Goal: Browse casually: Explore the website without a specific task or goal

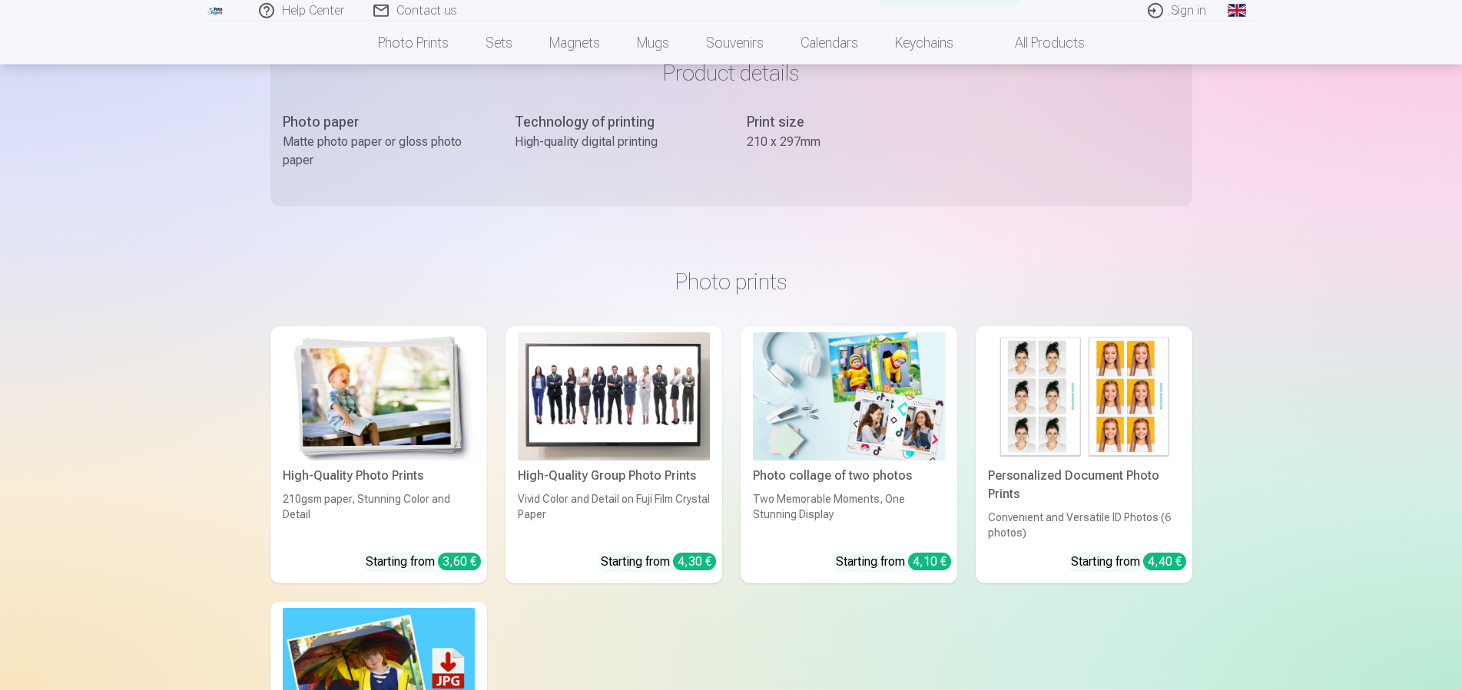
scroll to position [548, 0]
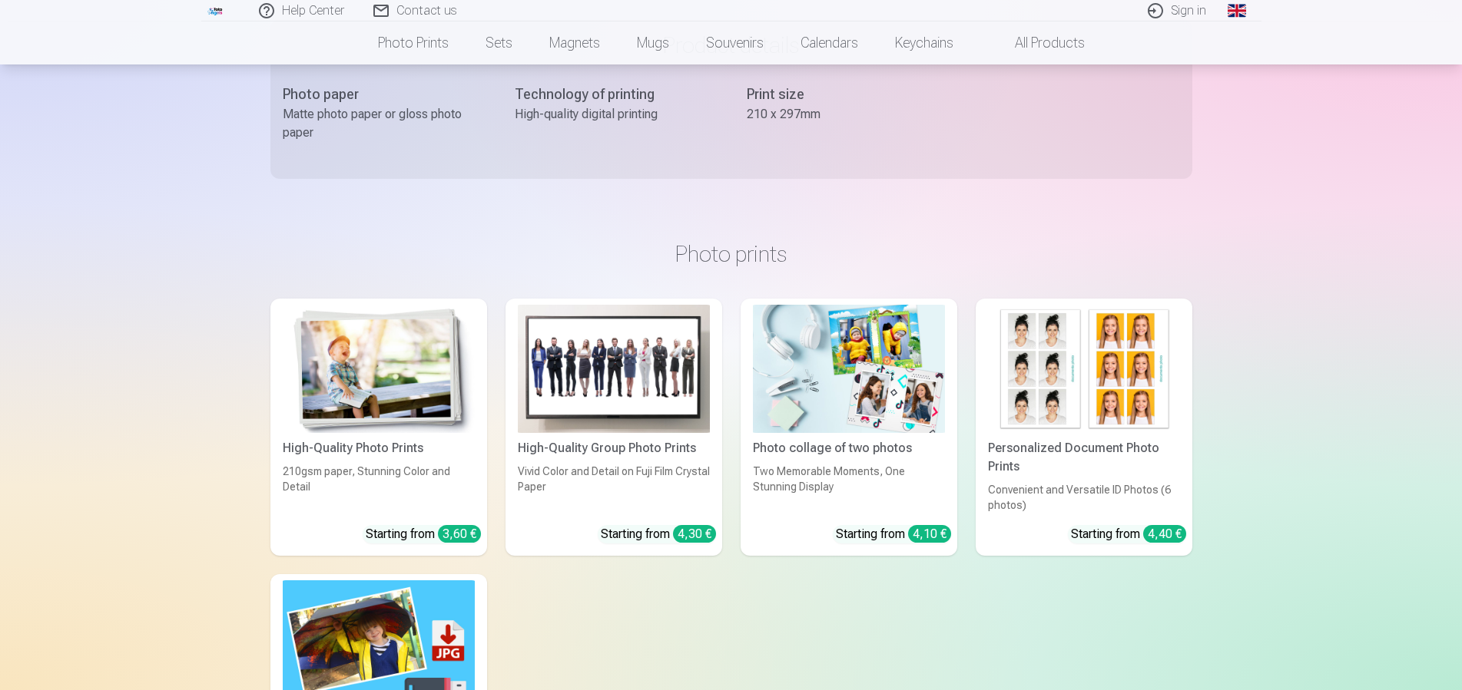
click at [1051, 415] on img at bounding box center [1084, 369] width 192 height 128
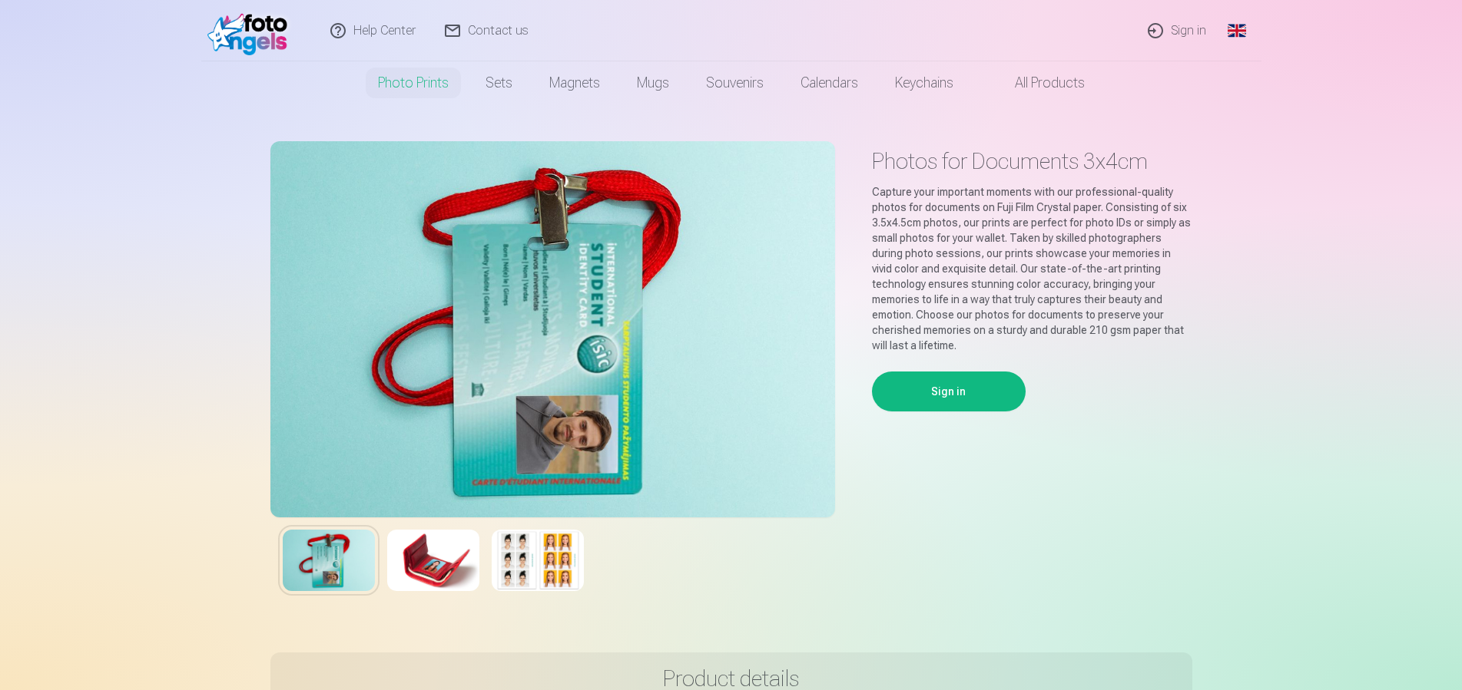
click at [1040, 83] on link "All products" at bounding box center [1037, 82] width 131 height 43
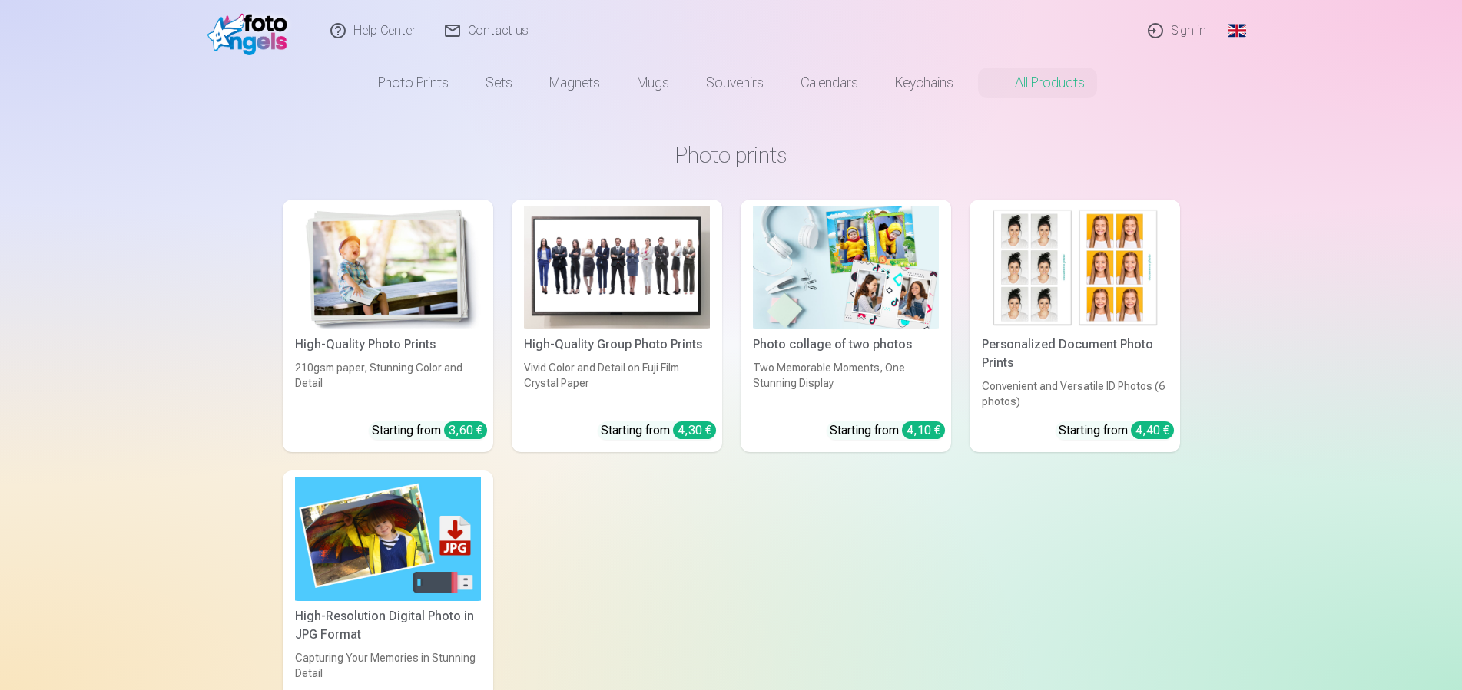
click at [655, 393] on div "Vivid Color and Detail on Fuji Film Crystal Paper" at bounding box center [617, 384] width 198 height 49
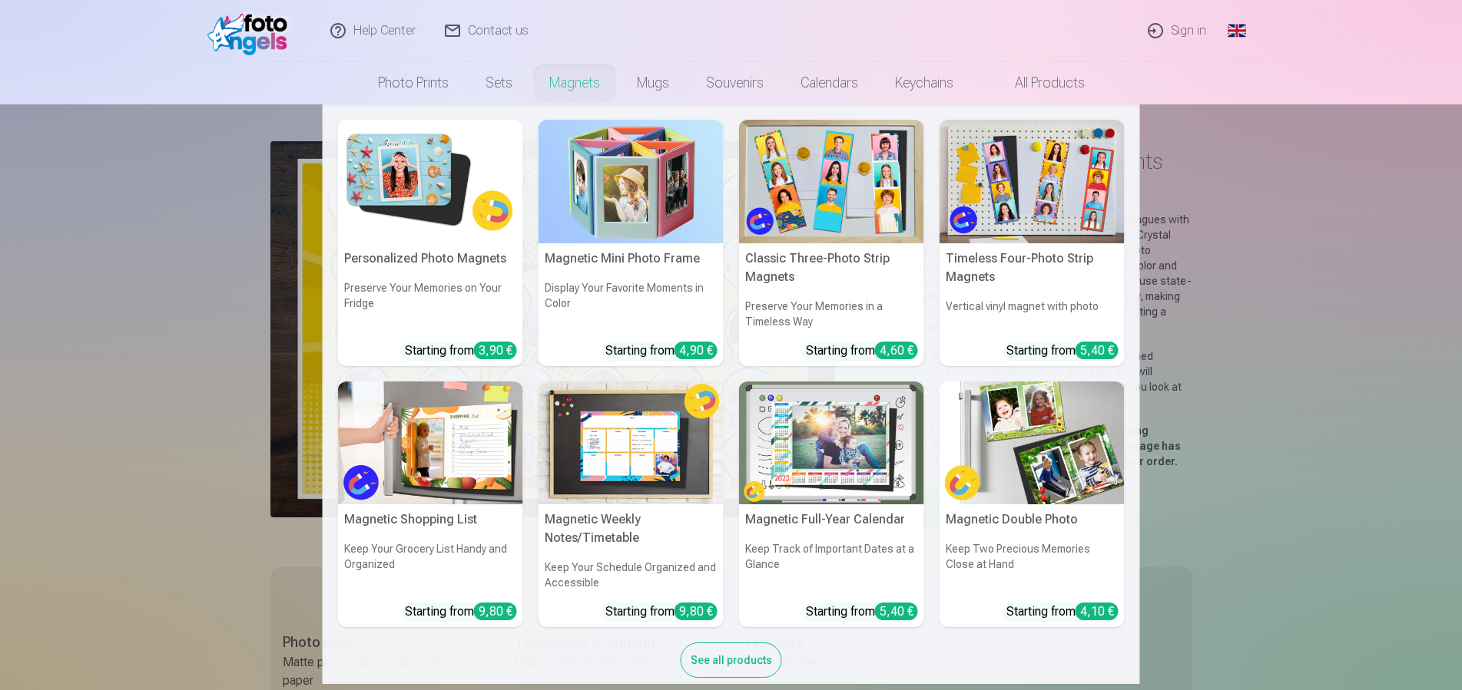
click at [574, 83] on link "Magnets" at bounding box center [575, 82] width 88 height 43
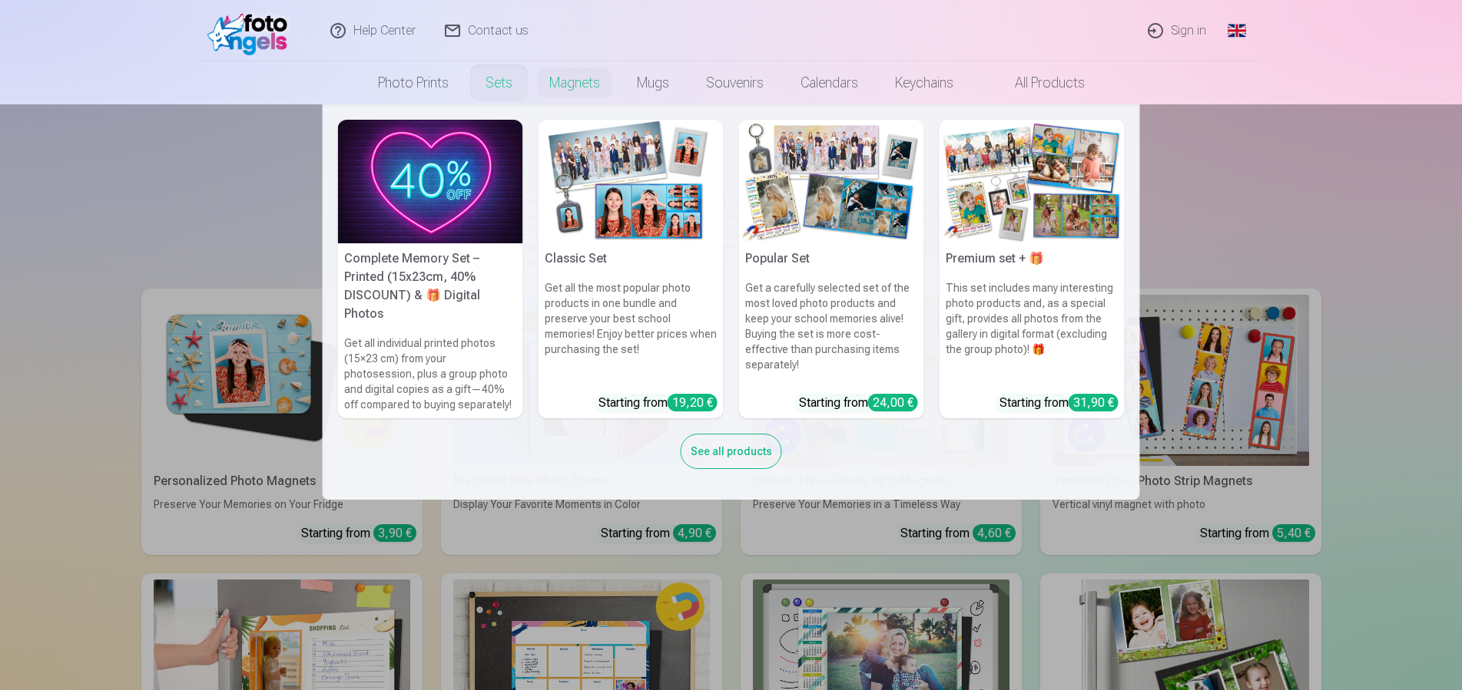
click at [499, 84] on link "Sets" at bounding box center [499, 82] width 64 height 43
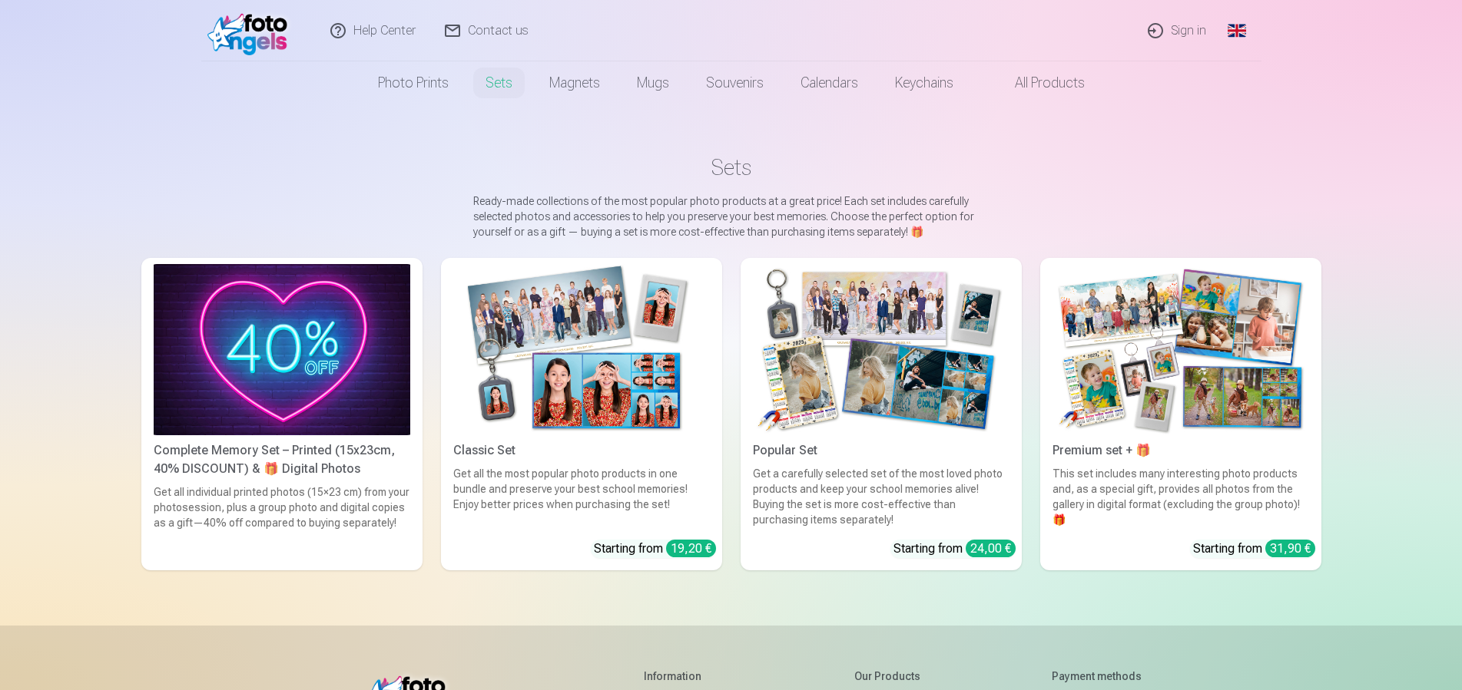
click at [874, 360] on img at bounding box center [881, 349] width 257 height 171
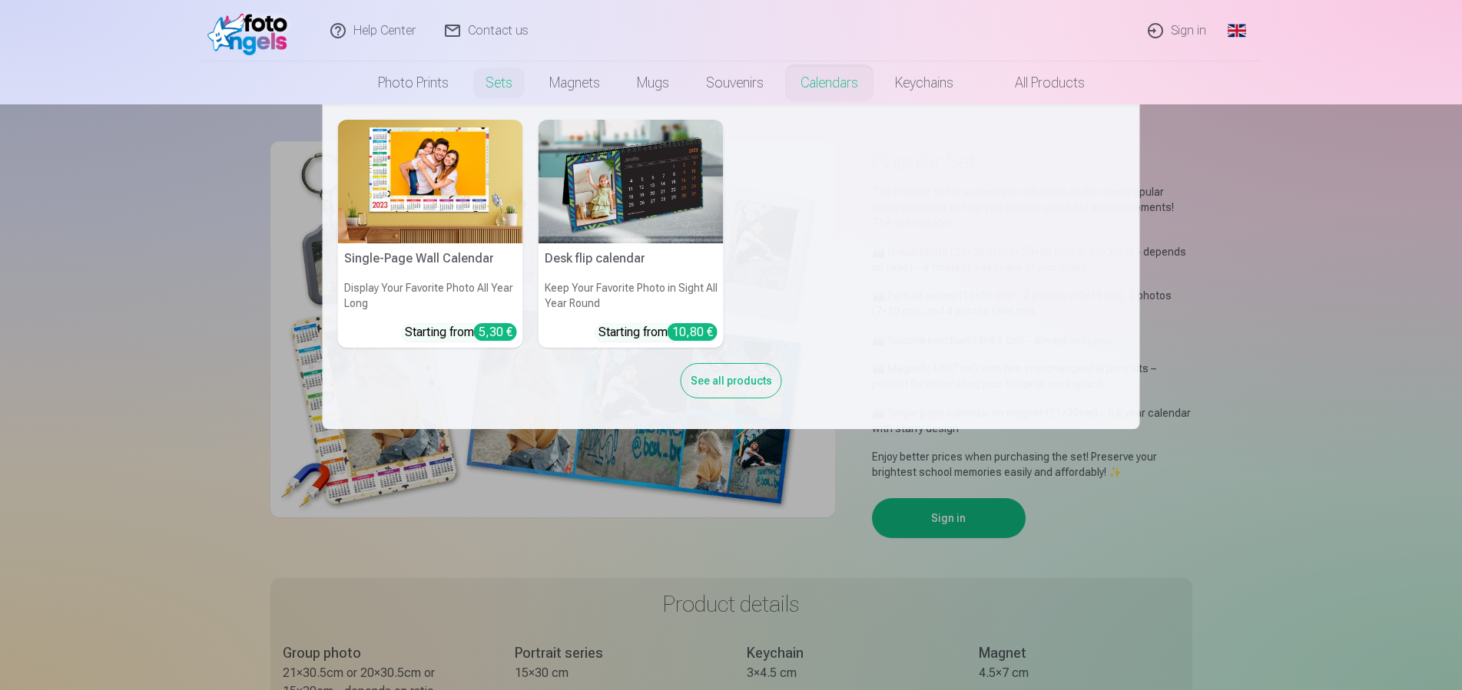
click at [823, 79] on link "Calendars" at bounding box center [829, 82] width 94 height 43
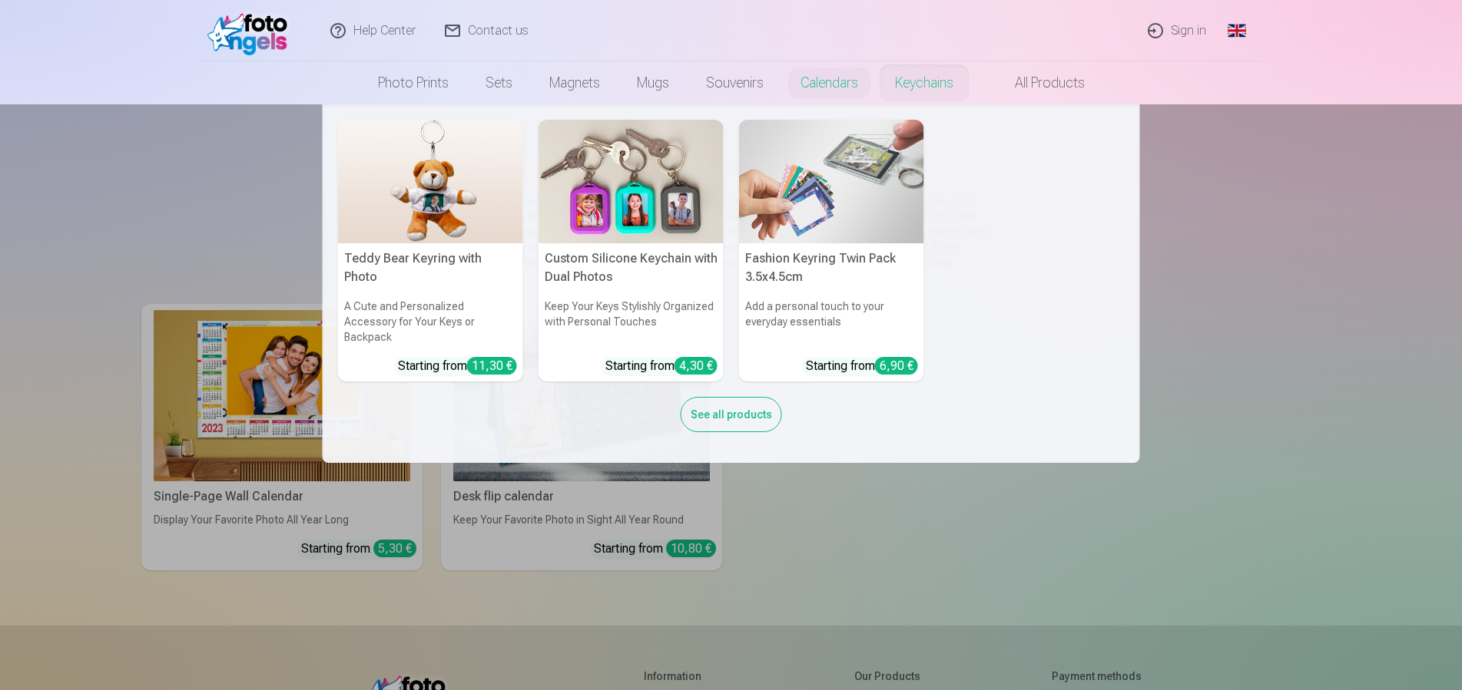
click at [920, 81] on link "Keychains" at bounding box center [923, 82] width 95 height 43
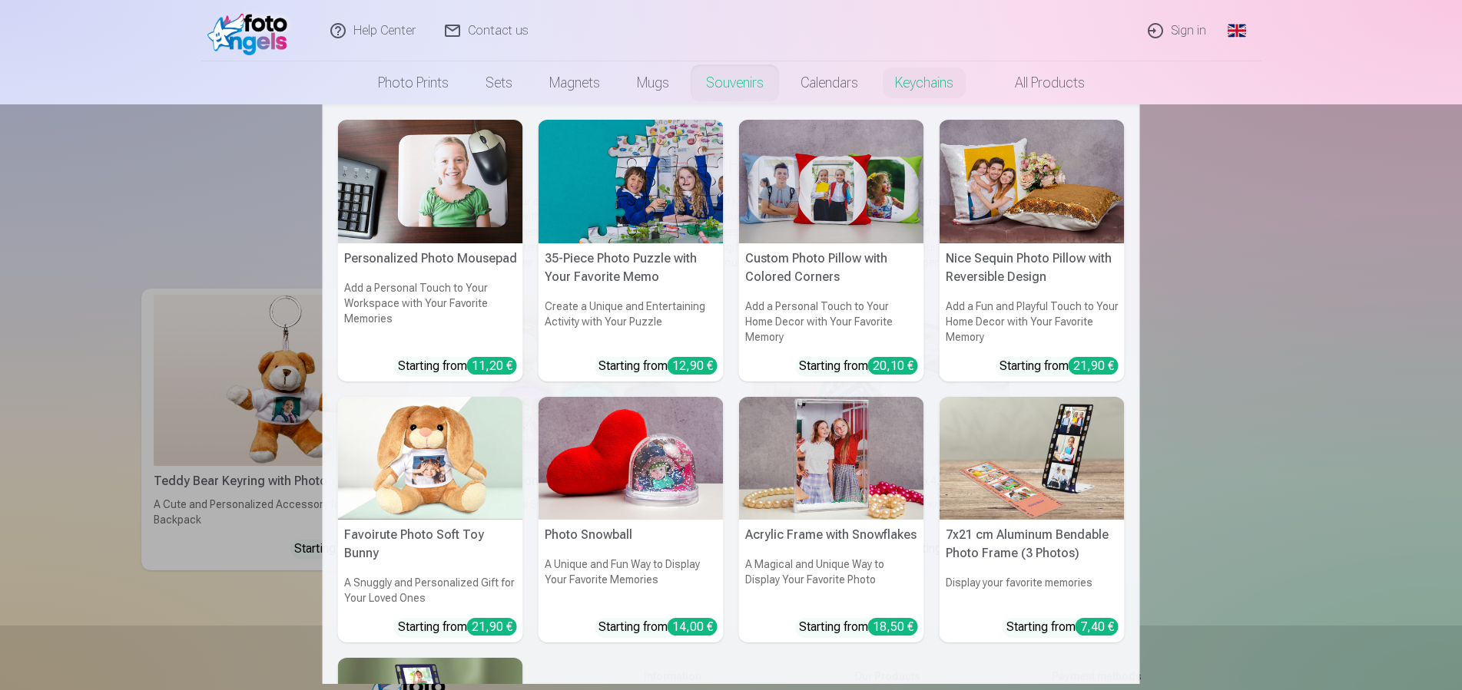
click at [738, 84] on link "Souvenirs" at bounding box center [734, 82] width 94 height 43
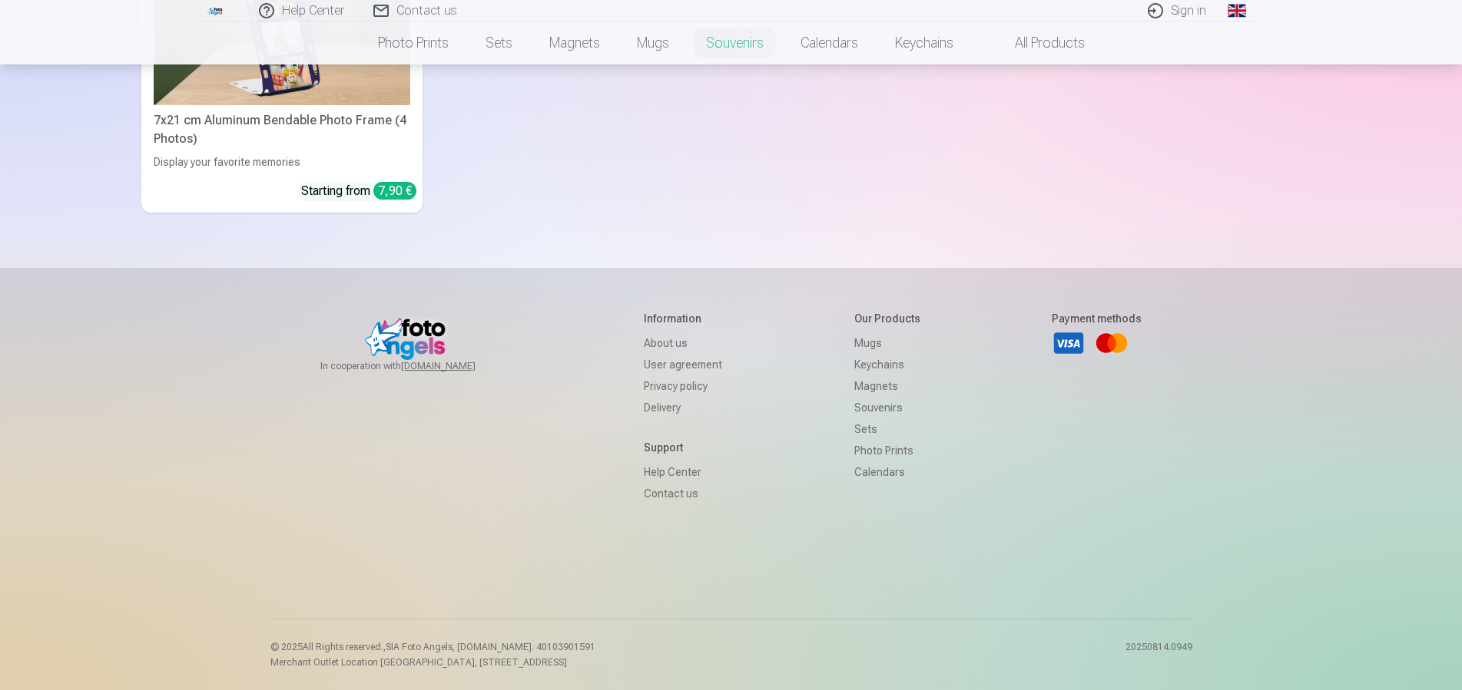
scroll to position [904, 0]
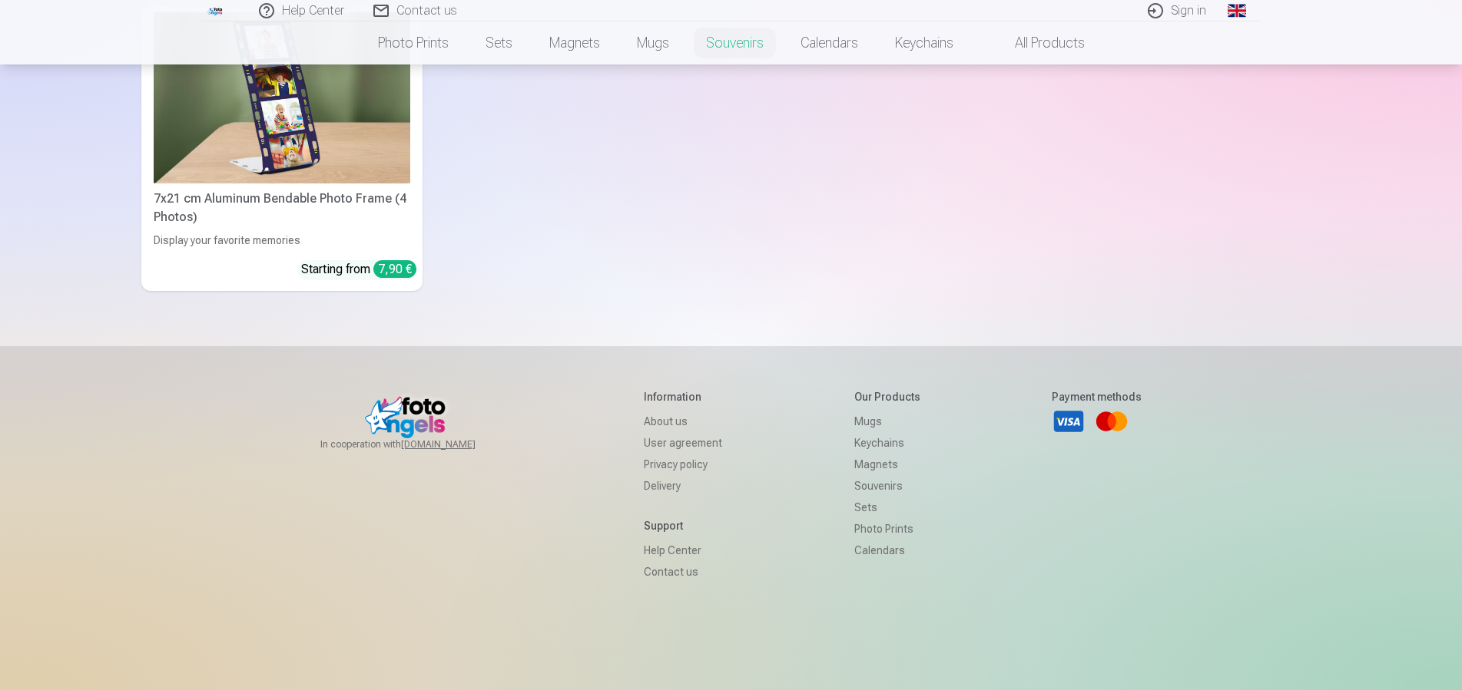
click at [858, 505] on link "Sets" at bounding box center [887, 508] width 66 height 22
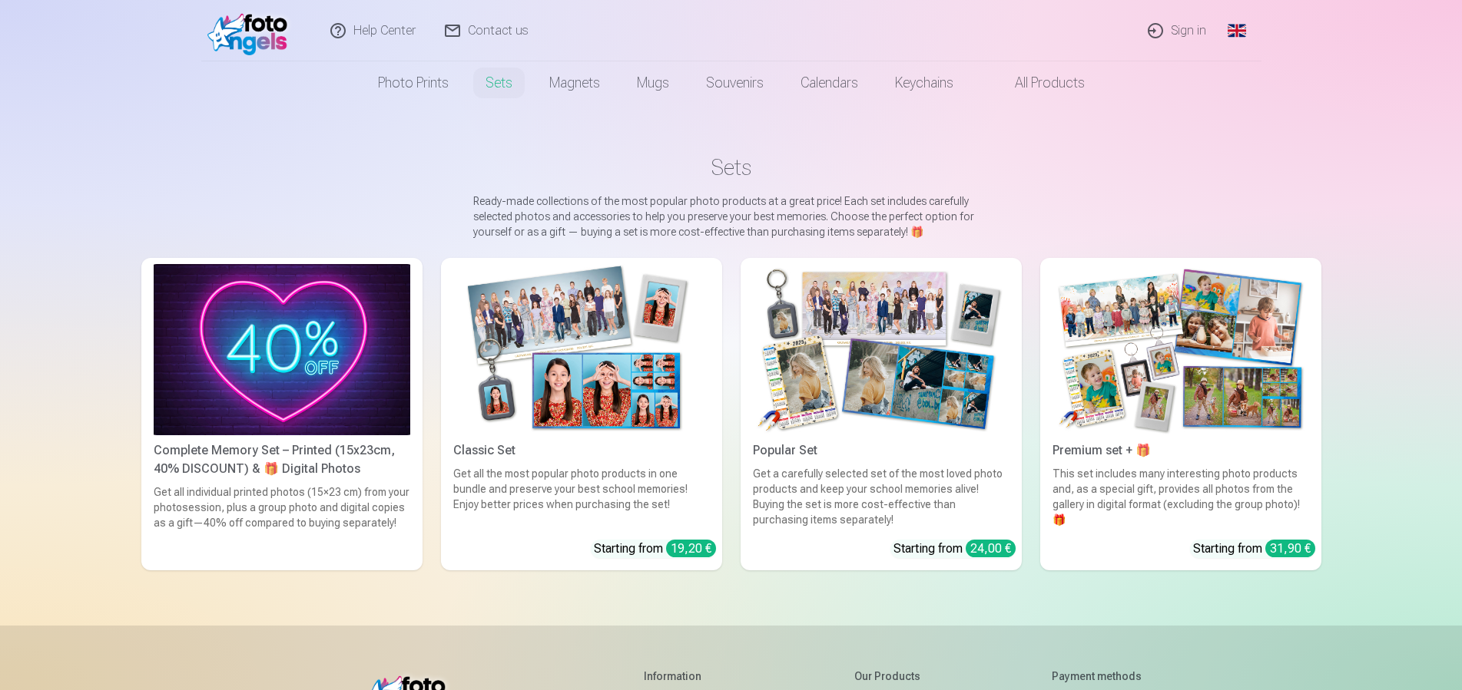
click at [896, 377] on img at bounding box center [881, 349] width 257 height 171
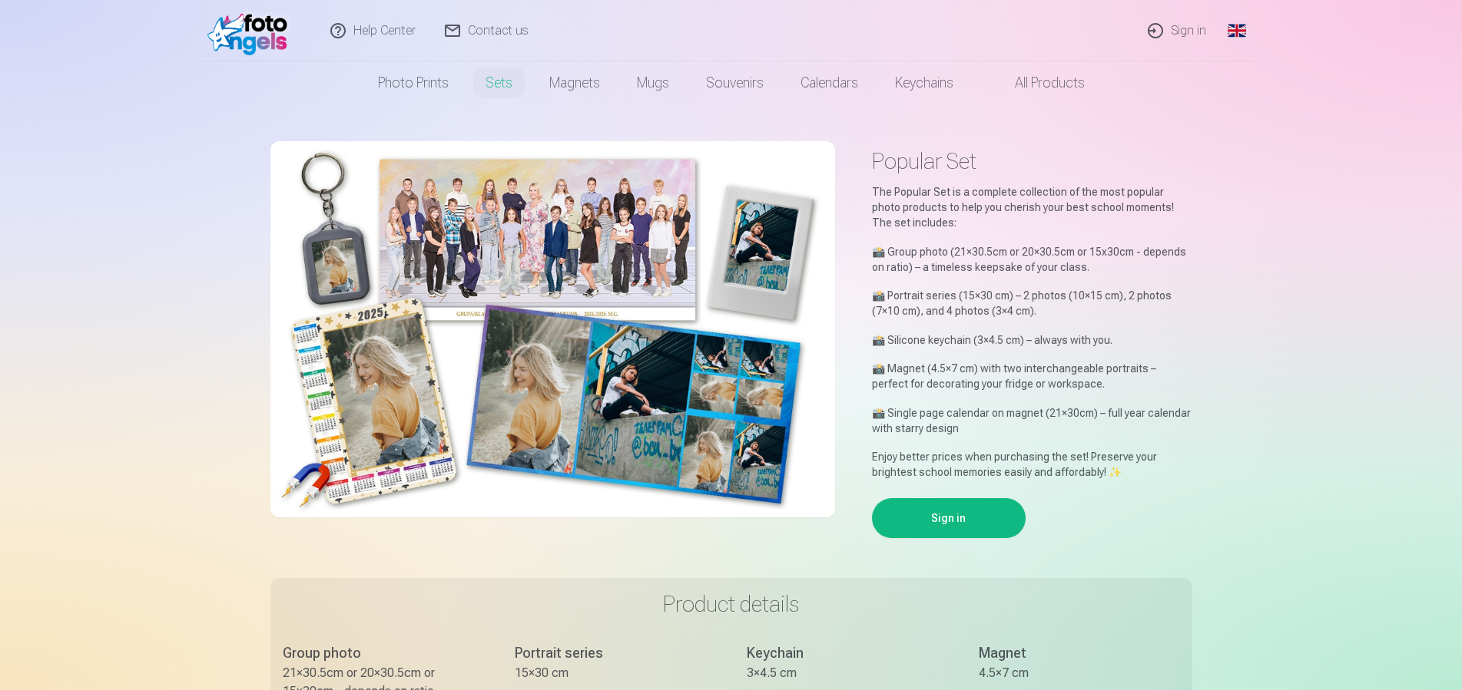
click at [896, 377] on p "📸 Magnet (4.5×7 cm) with two interchangeable portraits – perfect for decorating…" at bounding box center [1032, 376] width 320 height 31
click at [953, 515] on button "Sign in" at bounding box center [949, 518] width 154 height 40
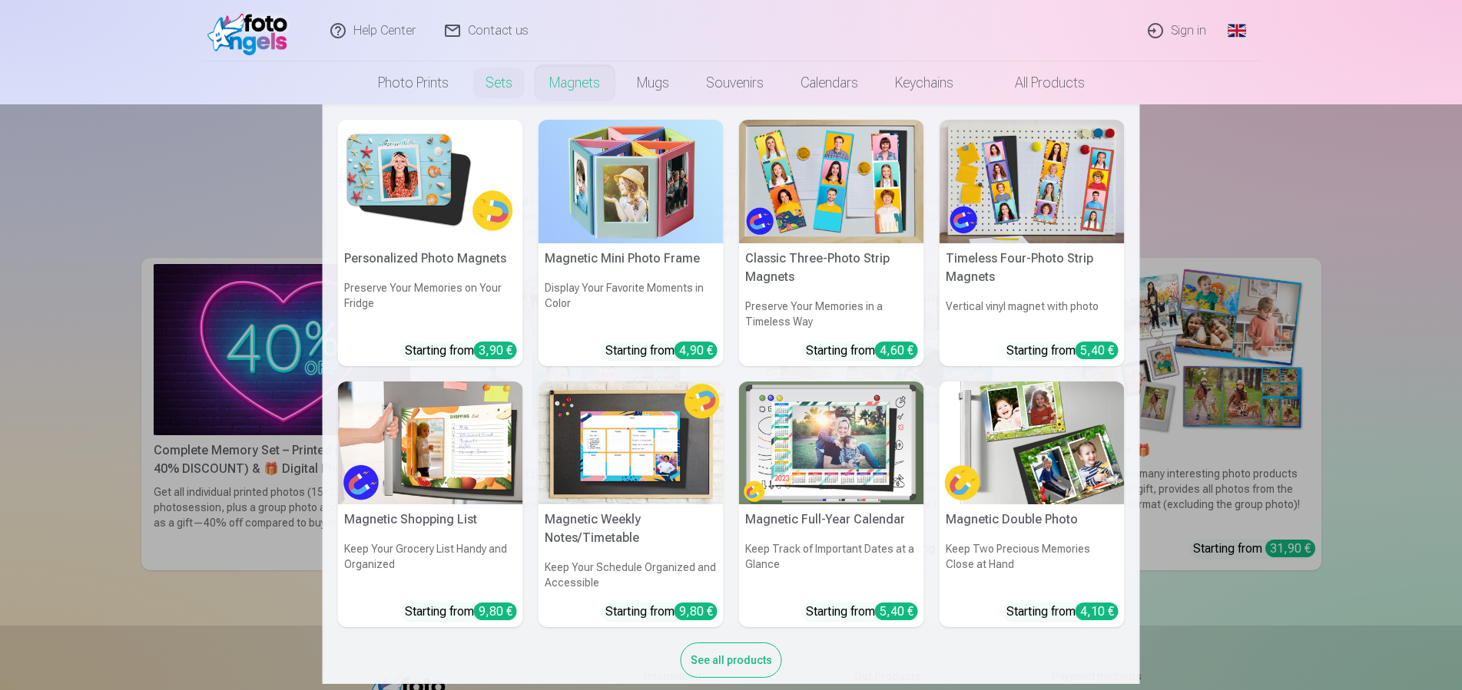
click at [580, 79] on link "Magnets" at bounding box center [575, 82] width 88 height 43
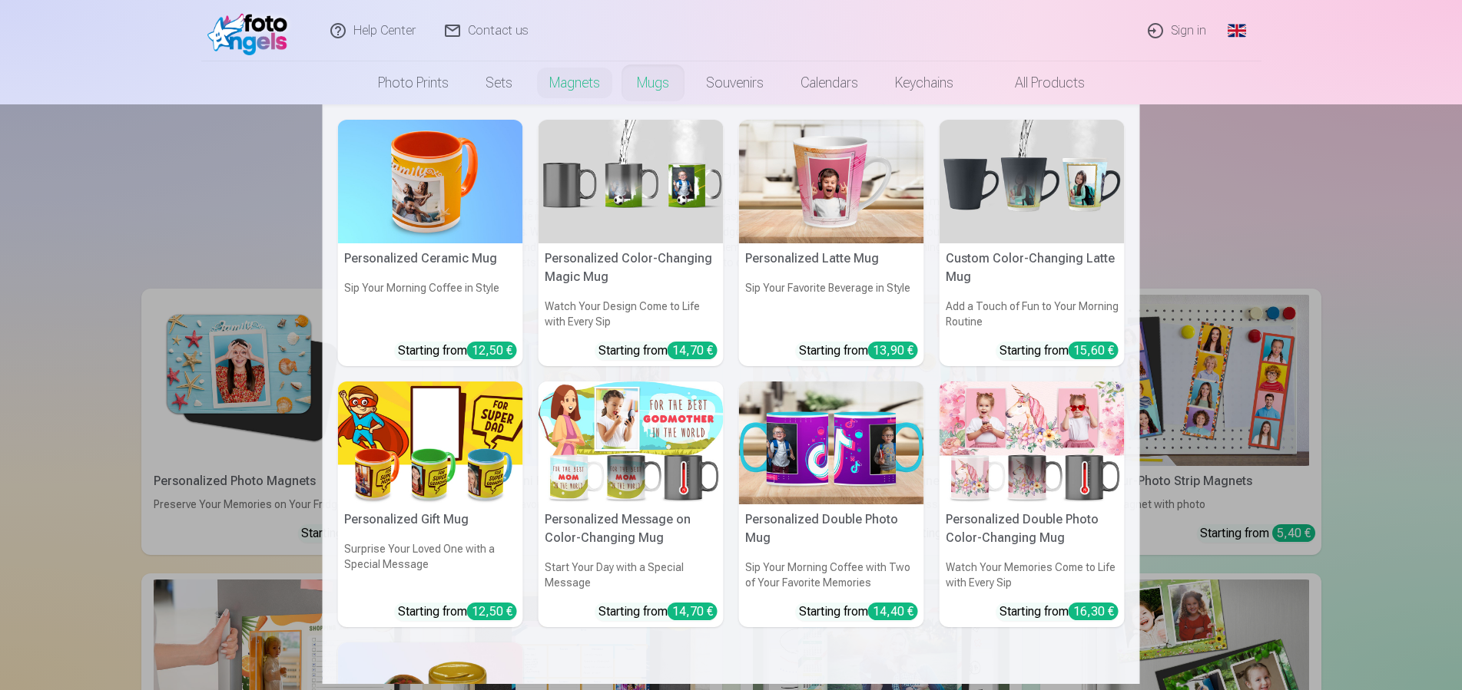
click at [647, 81] on link "Mugs" at bounding box center [652, 82] width 69 height 43
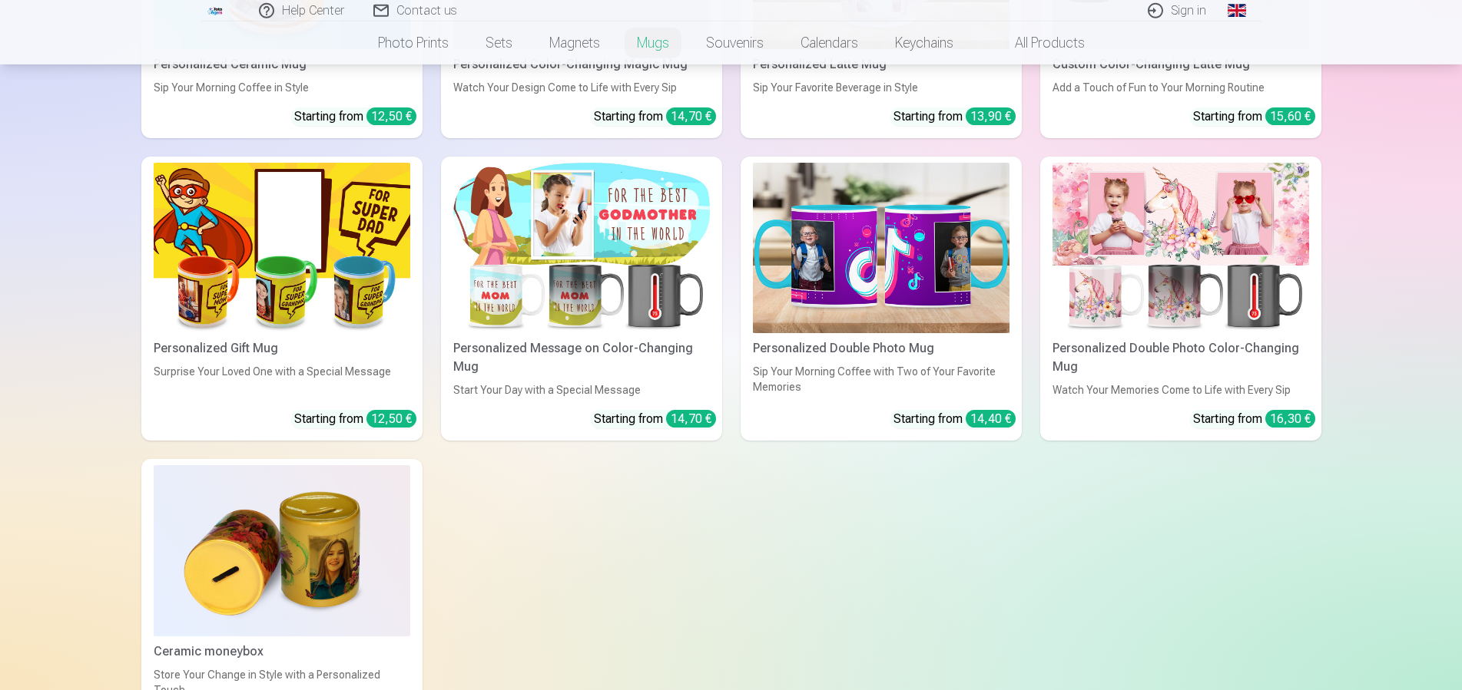
scroll to position [157, 0]
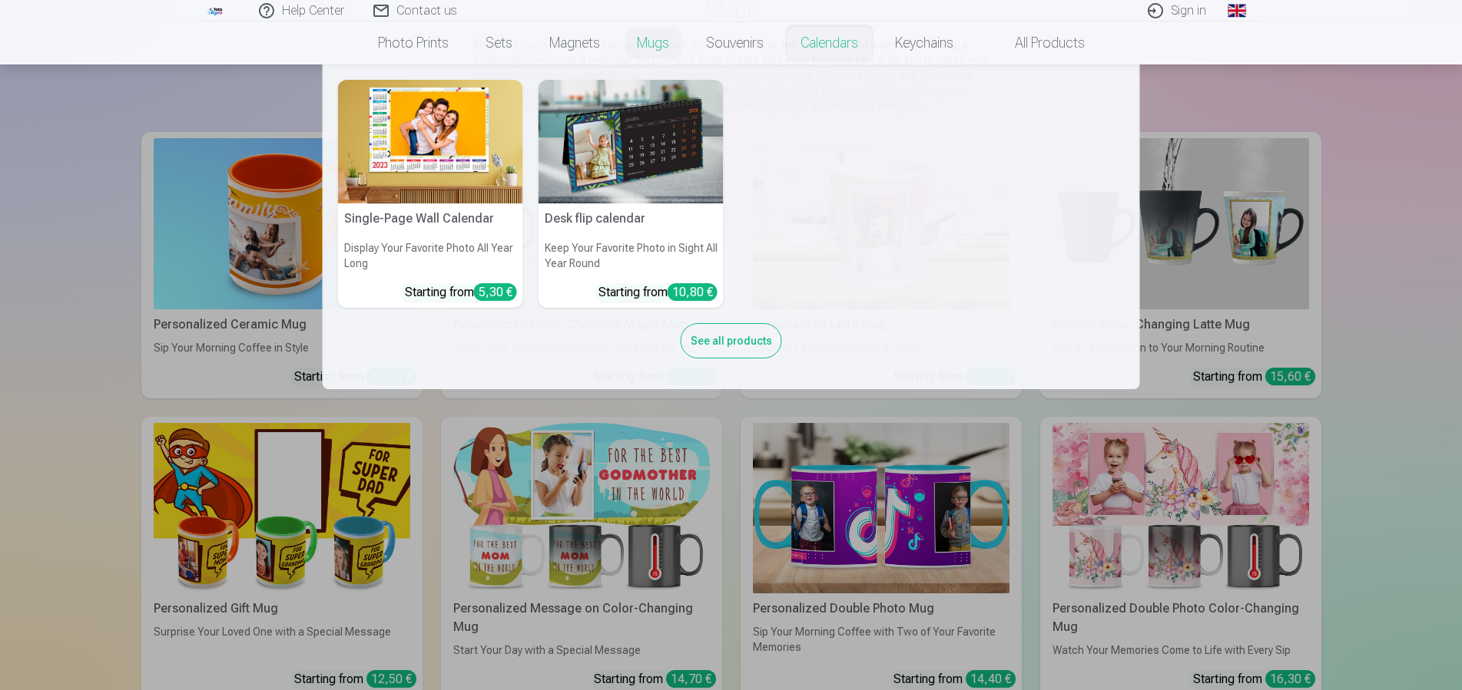
click at [815, 42] on link "Calendars" at bounding box center [829, 43] width 94 height 43
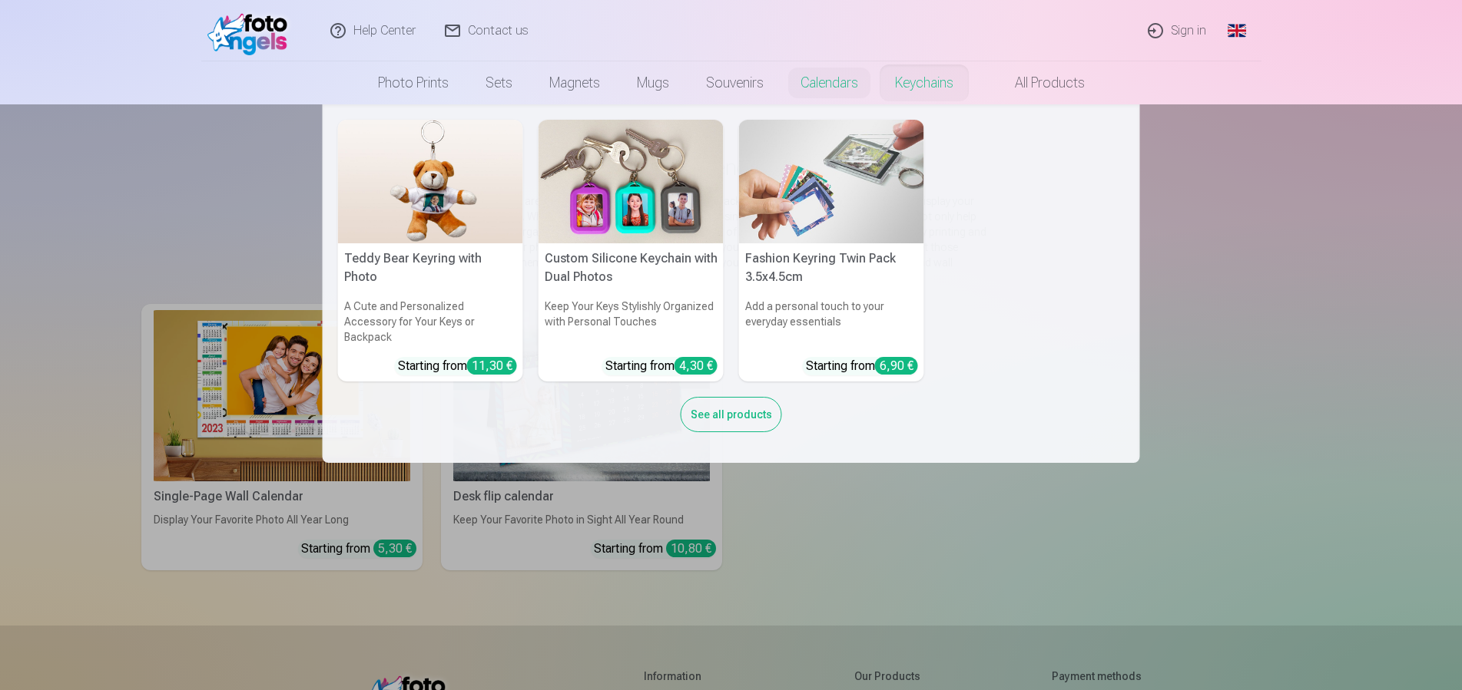
click at [942, 79] on link "Keychains" at bounding box center [923, 82] width 95 height 43
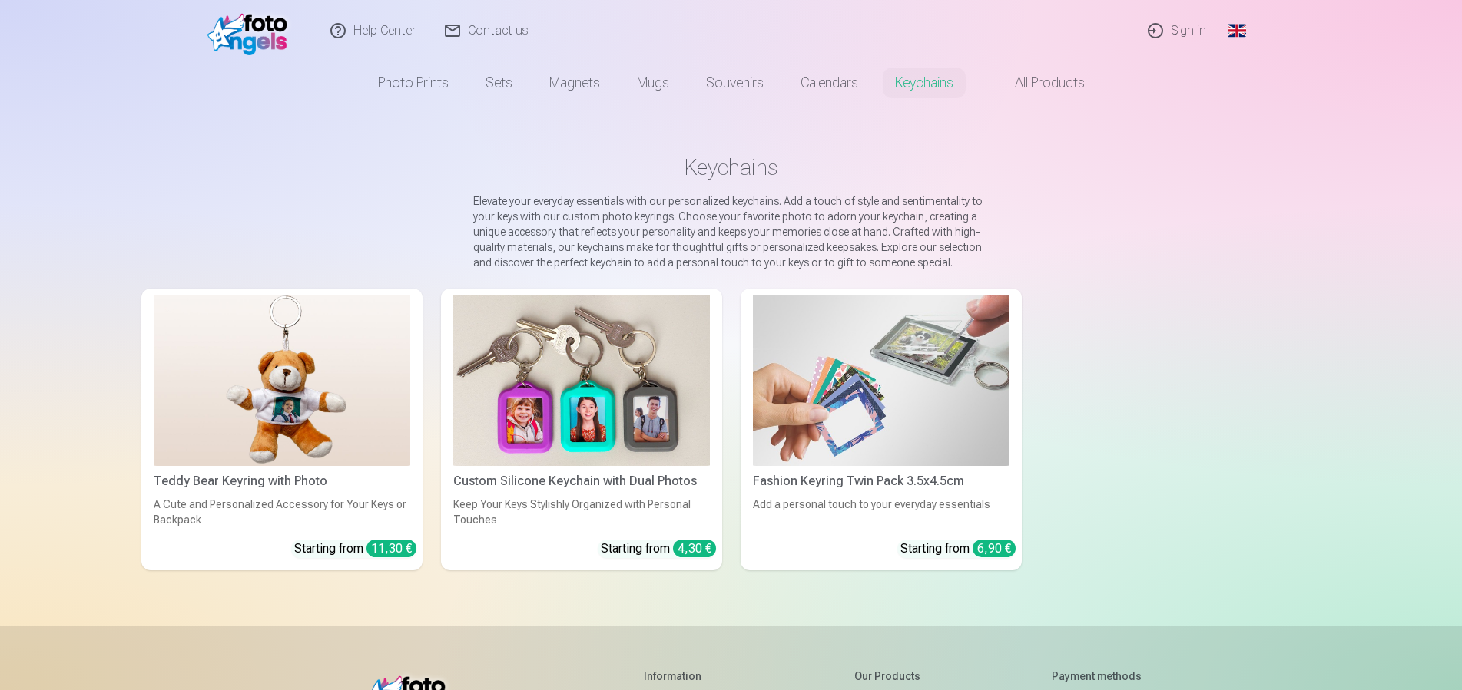
click at [1056, 78] on link "All products" at bounding box center [1037, 82] width 131 height 43
